Goal: Information Seeking & Learning: Learn about a topic

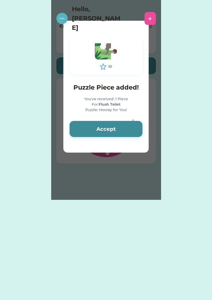
click at [107, 133] on button "Accept" at bounding box center [106, 129] width 73 height 16
click at [110, 124] on button "Accept" at bounding box center [106, 129] width 73 height 16
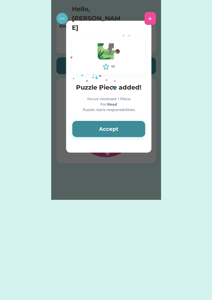
click at [112, 131] on button "Accept" at bounding box center [109, 129] width 73 height 16
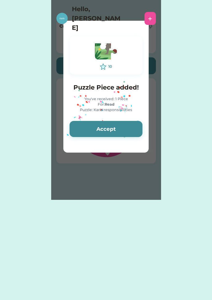
click at [115, 128] on button "Accept" at bounding box center [106, 129] width 73 height 16
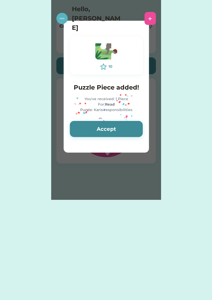
click at [115, 129] on button "Accept" at bounding box center [106, 129] width 73 height 16
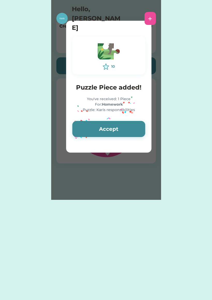
click at [113, 133] on button "Accept" at bounding box center [109, 129] width 73 height 16
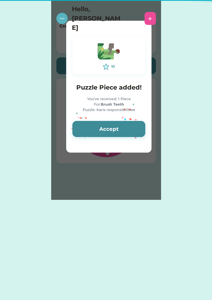
click at [111, 131] on button "Accept" at bounding box center [109, 129] width 73 height 16
click at [109, 130] on button "Accept" at bounding box center [109, 129] width 73 height 16
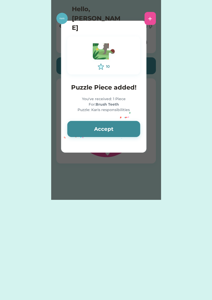
click at [110, 131] on button "Accept" at bounding box center [103, 129] width 73 height 16
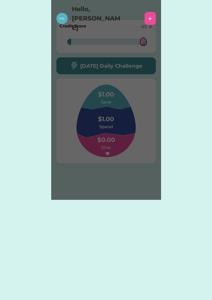
click at [110, 131] on div "Please wait 10 Puzzle Piece added! You've received: 1 Piece For: Flush Toilet P…" at bounding box center [106, 100] width 110 height 200
click at [115, 128] on h6 "Spend" at bounding box center [106, 127] width 52 height 6
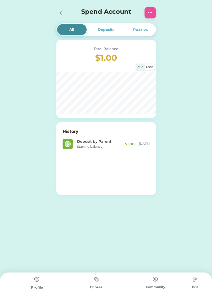
click at [60, 11] on icon at bounding box center [61, 13] width 6 height 6
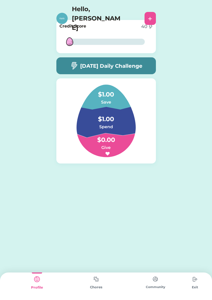
click at [93, 288] on div "Chores" at bounding box center [96, 286] width 59 height 5
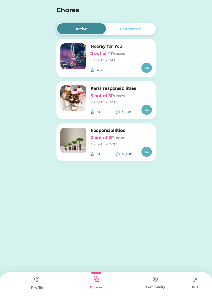
click at [70, 141] on img at bounding box center [74, 140] width 26 height 26
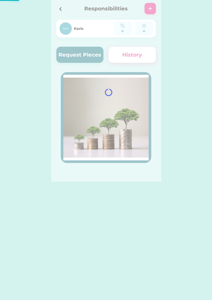
click at [71, 56] on div at bounding box center [106, 90] width 110 height 181
click at [77, 57] on div at bounding box center [106, 90] width 110 height 181
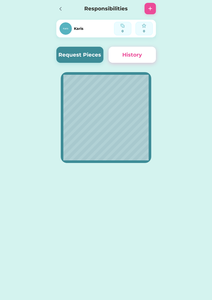
click at [87, 41] on div "[PERSON_NAME] 0 0 Request Pieces History" at bounding box center [106, 89] width 110 height 178
click at [88, 52] on button "Request Pieces" at bounding box center [79, 55] width 47 height 16
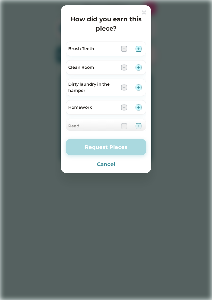
click at [139, 107] on img at bounding box center [139, 107] width 6 height 6
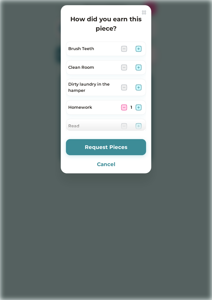
click at [139, 49] on img at bounding box center [139, 49] width 6 height 6
click at [125, 46] on img at bounding box center [124, 49] width 6 height 6
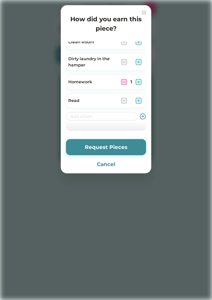
scroll to position [25, 0]
click at [141, 102] on img at bounding box center [139, 100] width 6 height 6
click at [129, 148] on button "Request Pieces" at bounding box center [106, 147] width 80 height 16
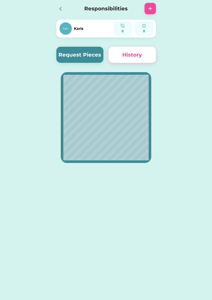
click at [59, 8] on icon at bounding box center [61, 9] width 6 height 6
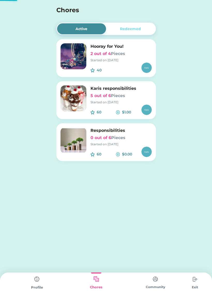
click at [110, 104] on div "Started on [DATE]" at bounding box center [121, 102] width 61 height 5
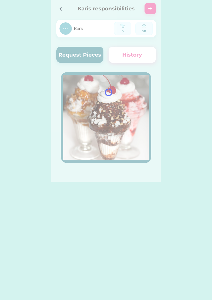
click at [127, 103] on div at bounding box center [106, 90] width 110 height 181
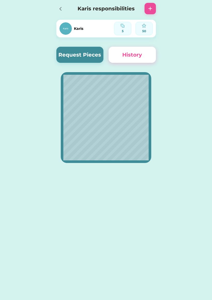
click at [83, 59] on button "Request Pieces" at bounding box center [79, 55] width 47 height 16
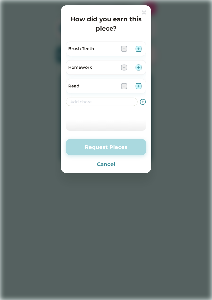
click at [143, 12] on img at bounding box center [144, 12] width 4 height 4
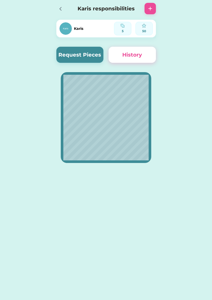
click at [64, 12] on div at bounding box center [61, 8] width 11 height 11
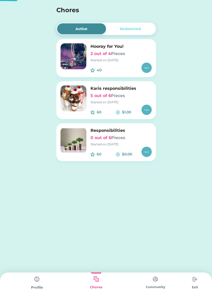
click at [61, 8] on h4 "Chores" at bounding box center [99, 9] width 86 height 9
click at [73, 54] on img at bounding box center [74, 56] width 26 height 26
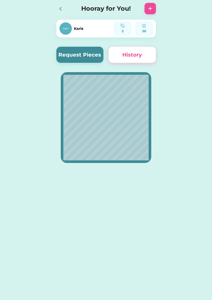
click at [69, 61] on button "Request Pieces" at bounding box center [79, 55] width 47 height 16
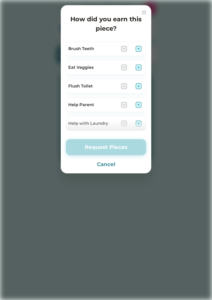
click at [142, 8] on div "How did you earn this piece? Brush Teeth Eat Veggies Flush Toilet Help Parent H…" at bounding box center [106, 89] width 91 height 168
click at [143, 11] on img at bounding box center [144, 12] width 4 height 4
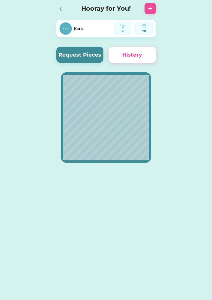
click at [47, 11] on div "Active Redeemed Hooray for You! 2 out of 4 Pieces Started on [DATE] 40 $ Karis …" at bounding box center [106, 90] width 212 height 181
click at [62, 6] on icon at bounding box center [61, 9] width 6 height 6
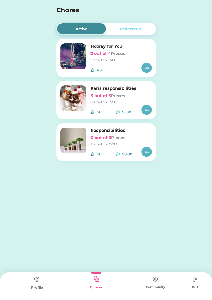
click at [124, 29] on div "Redeemed" at bounding box center [130, 28] width 21 height 5
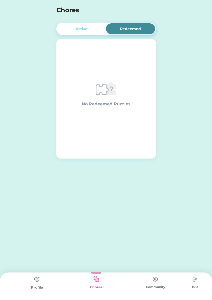
click at [36, 279] on img at bounding box center [37, 279] width 10 height 10
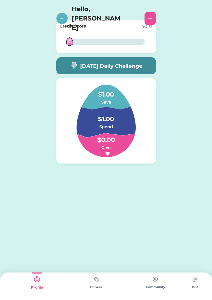
click at [107, 98] on h4 "$1.00" at bounding box center [106, 91] width 52 height 15
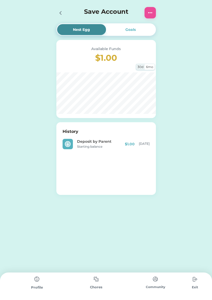
click at [134, 35] on div "Goals" at bounding box center [130, 29] width 49 height 11
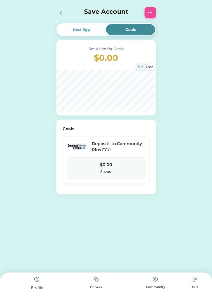
click at [94, 31] on div "Nest Egg" at bounding box center [81, 29] width 49 height 11
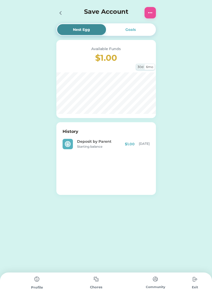
click at [62, 14] on icon at bounding box center [61, 13] width 6 height 6
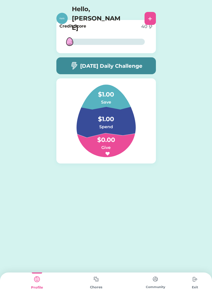
click at [154, 281] on img at bounding box center [156, 279] width 10 height 10
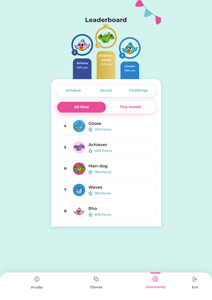
click at [36, 291] on div "Profile" at bounding box center [36, 285] width 59 height 27
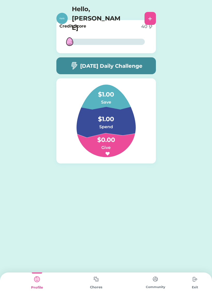
click at [149, 70] on div "[DATE] Daily Challenge" at bounding box center [106, 65] width 100 height 17
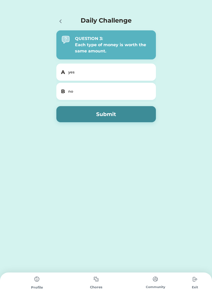
click at [141, 67] on div "A yes" at bounding box center [106, 71] width 100 height 17
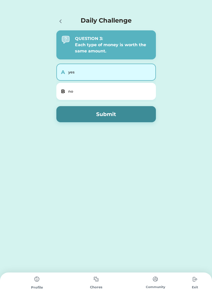
click at [118, 92] on div "no" at bounding box center [109, 91] width 82 height 5
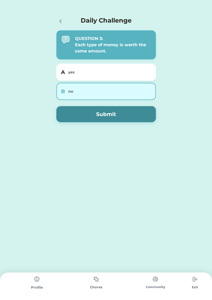
click at [114, 119] on button "Submit" at bounding box center [106, 114] width 100 height 16
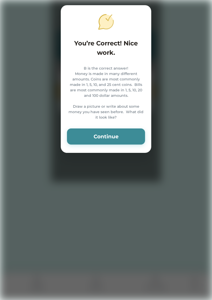
click at [132, 144] on button "Continue" at bounding box center [106, 136] width 78 height 16
